Goal: Find contact information: Find contact information

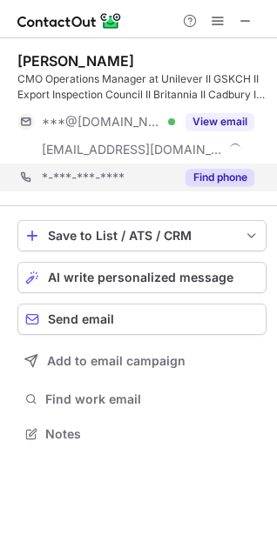
scroll to position [421, 277]
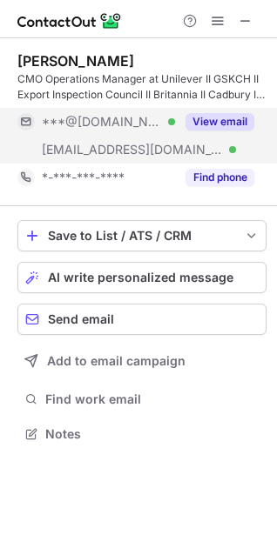
click at [220, 123] on button "View email" at bounding box center [219, 121] width 69 height 17
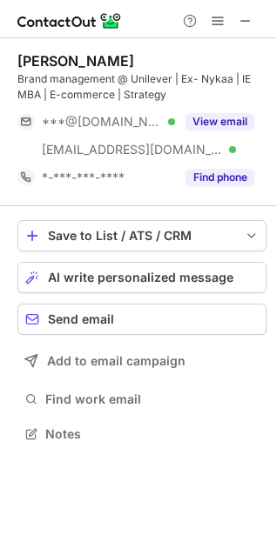
scroll to position [421, 277]
click at [247, 22] on span at bounding box center [245, 21] width 14 height 14
